Goal: Book appointment/travel/reservation

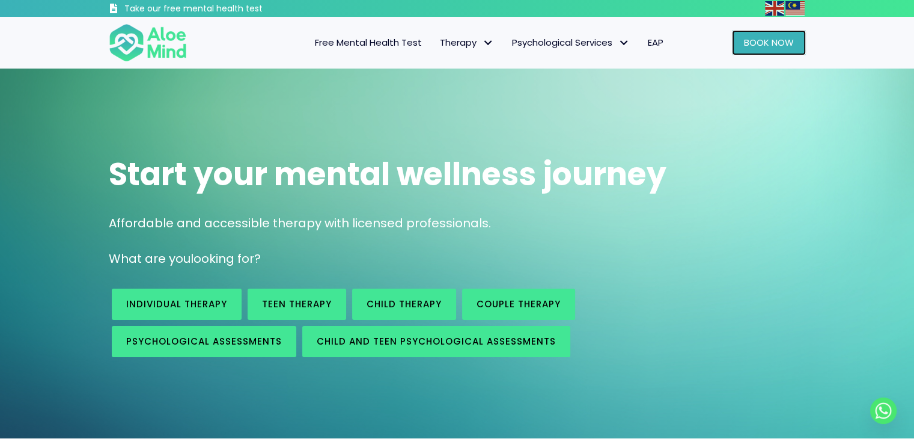
click at [745, 44] on span "Book Now" at bounding box center [769, 42] width 50 height 13
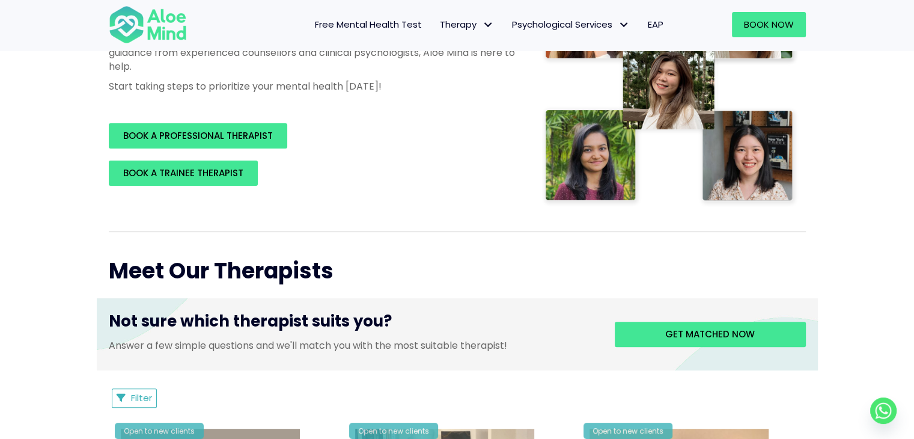
scroll to position [482, 0]
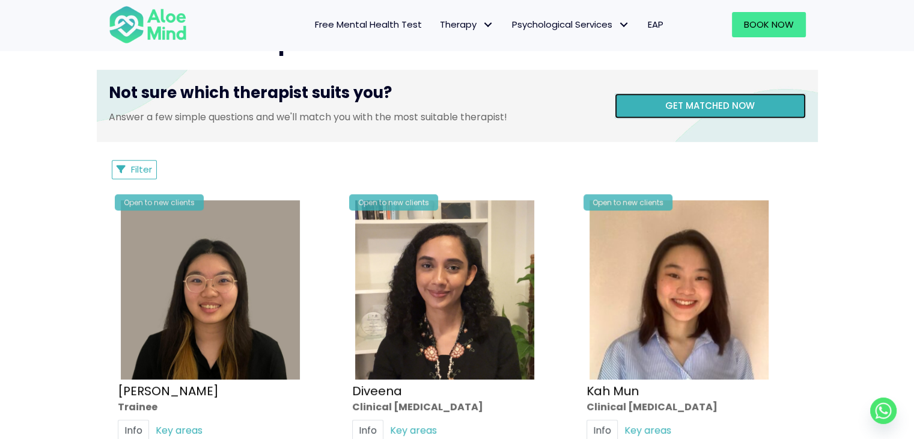
click at [702, 108] on span "Get matched now" at bounding box center [710, 105] width 90 height 13
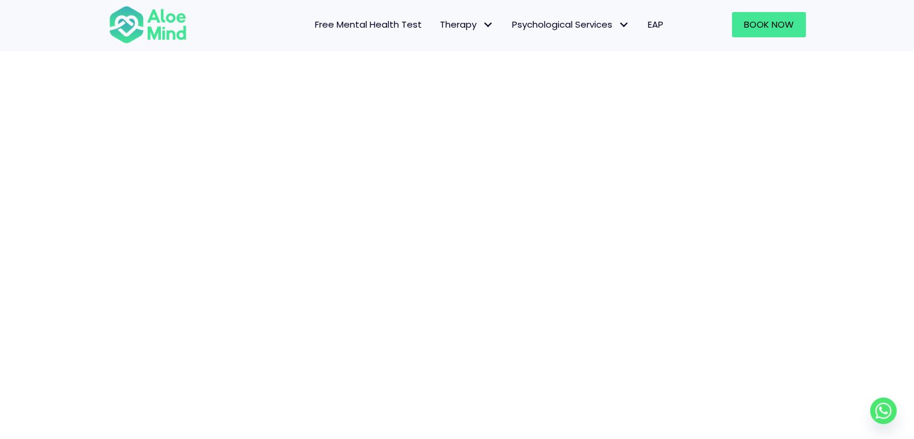
scroll to position [124, 0]
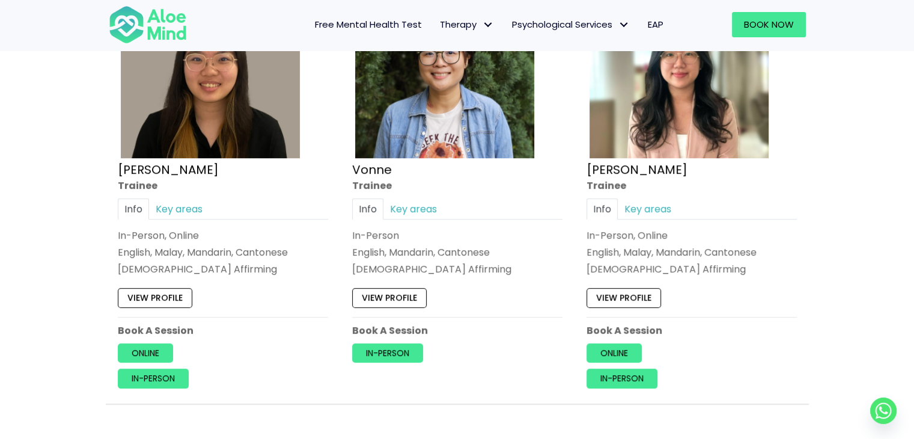
scroll to position [723, 0]
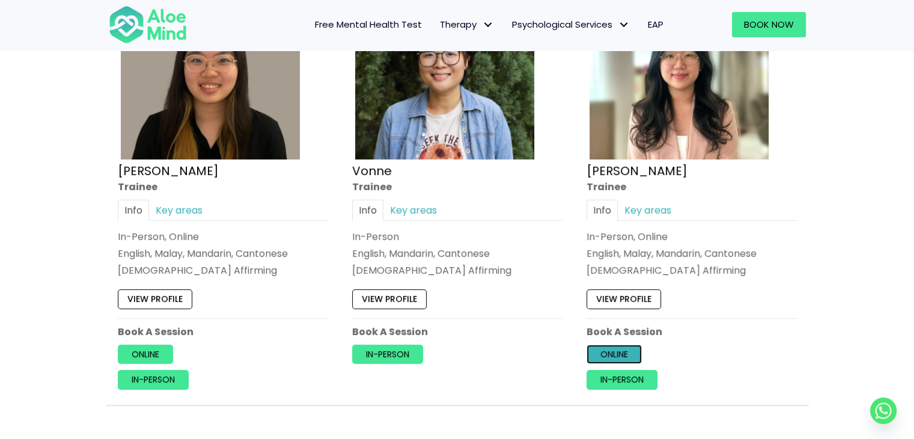
click at [612, 347] on link "Online" at bounding box center [613, 353] width 55 height 19
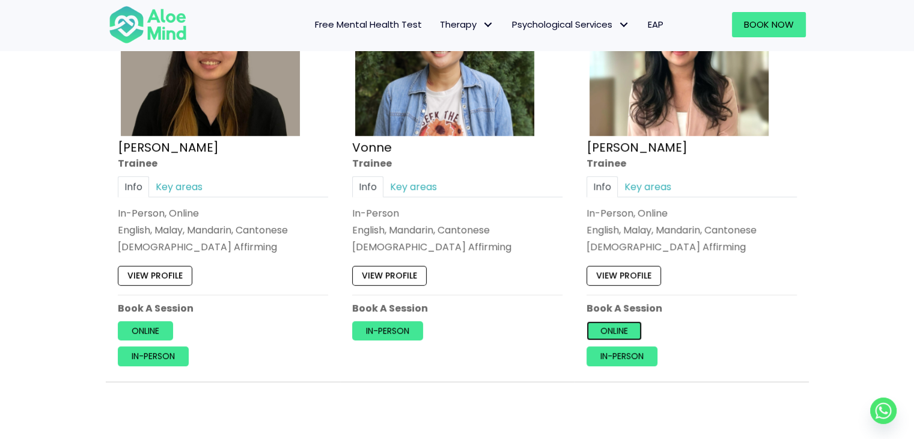
scroll to position [747, 0]
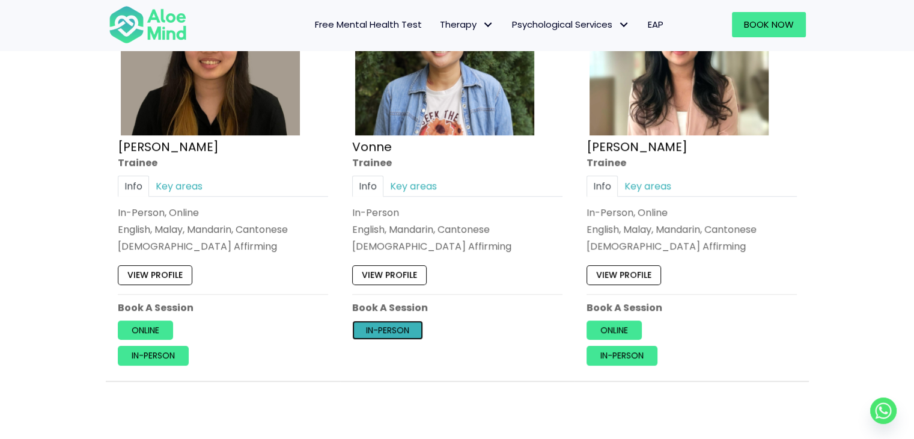
click at [403, 330] on link "In-person" at bounding box center [387, 329] width 71 height 19
